Goal: Task Accomplishment & Management: Manage account settings

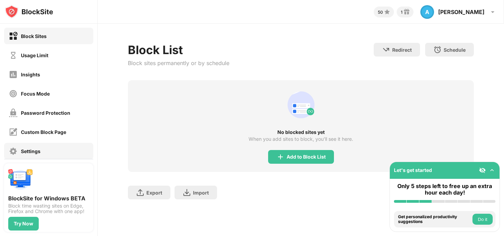
click at [38, 149] on div "Settings" at bounding box center [31, 152] width 20 height 6
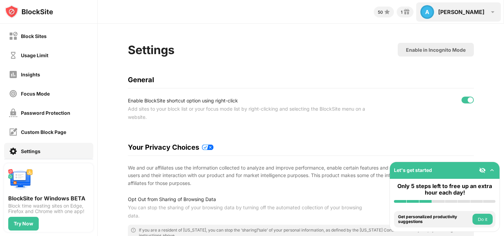
click at [471, 12] on div "Austen" at bounding box center [462, 12] width 46 height 7
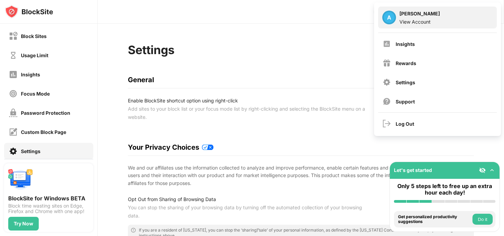
click at [423, 19] on div "View Account" at bounding box center [420, 22] width 40 height 6
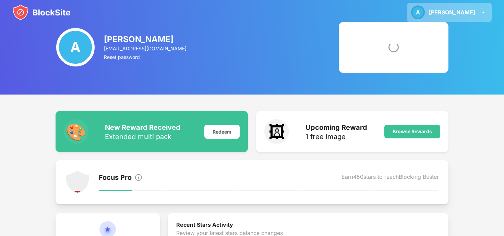
click at [484, 10] on img at bounding box center [484, 12] width 8 height 8
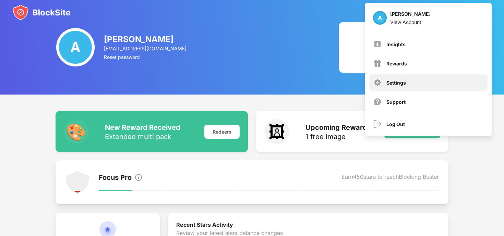
click at [397, 83] on div "Settings" at bounding box center [397, 83] width 20 height 6
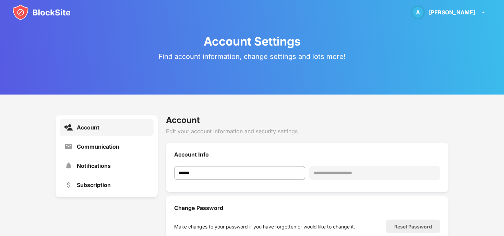
scroll to position [18, 0]
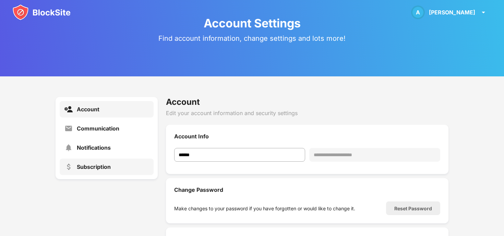
click at [113, 167] on div "Subscription" at bounding box center [107, 167] width 94 height 16
